Goal: Transaction & Acquisition: Purchase product/service

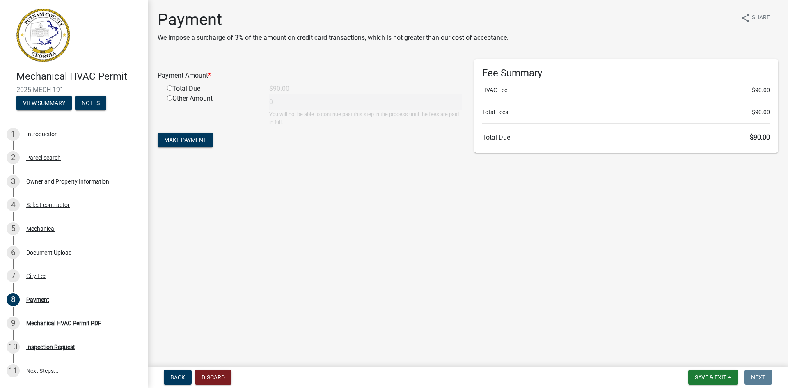
click at [170, 89] on input "radio" at bounding box center [169, 87] width 5 height 5
radio input "true"
type input "90"
click at [187, 139] on span "Make Payment" at bounding box center [185, 140] width 42 height 7
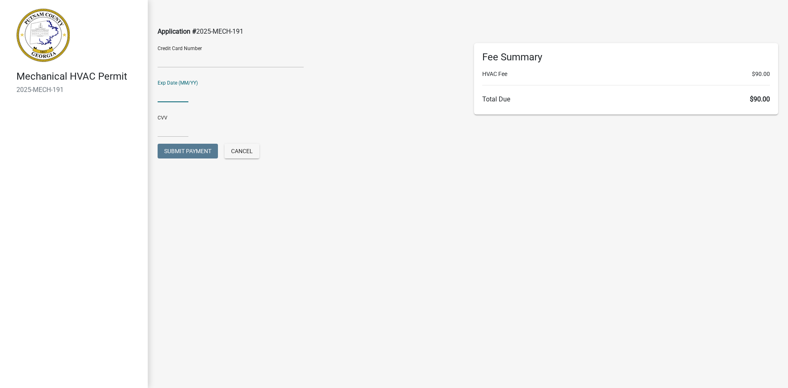
click at [162, 94] on input "text" at bounding box center [173, 93] width 31 height 17
click at [165, 94] on input "0727" at bounding box center [173, 93] width 31 height 17
type input "07/27"
click at [179, 128] on input "text" at bounding box center [173, 128] width 31 height 17
type input "720"
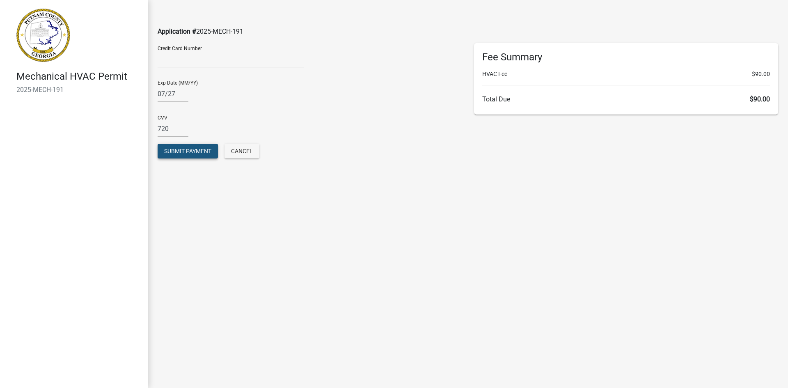
click at [184, 150] on span "Submit Payment" at bounding box center [187, 151] width 47 height 7
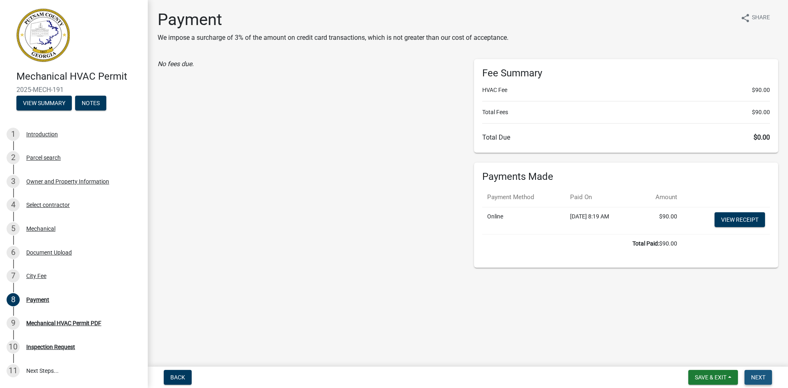
click at [760, 378] on span "Next" at bounding box center [758, 377] width 14 height 7
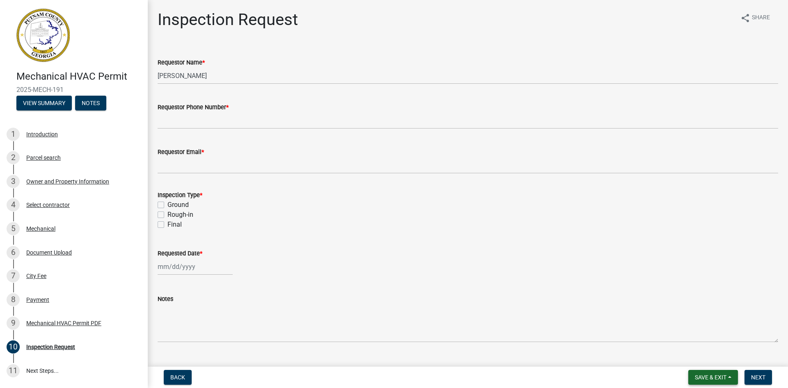
click at [721, 374] on span "Save & Exit" at bounding box center [711, 377] width 32 height 7
click at [710, 357] on button "Save & Exit" at bounding box center [706, 356] width 66 height 20
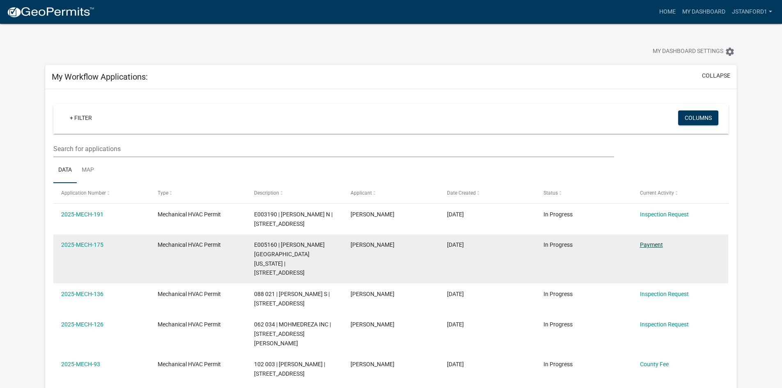
click at [648, 246] on link "Payment" at bounding box center [651, 244] width 23 height 7
